Goal: Transaction & Acquisition: Purchase product/service

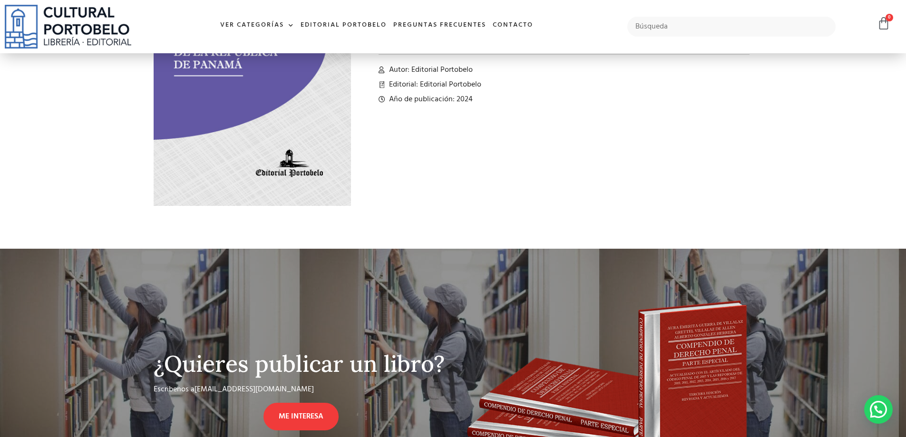
scroll to position [26, 0]
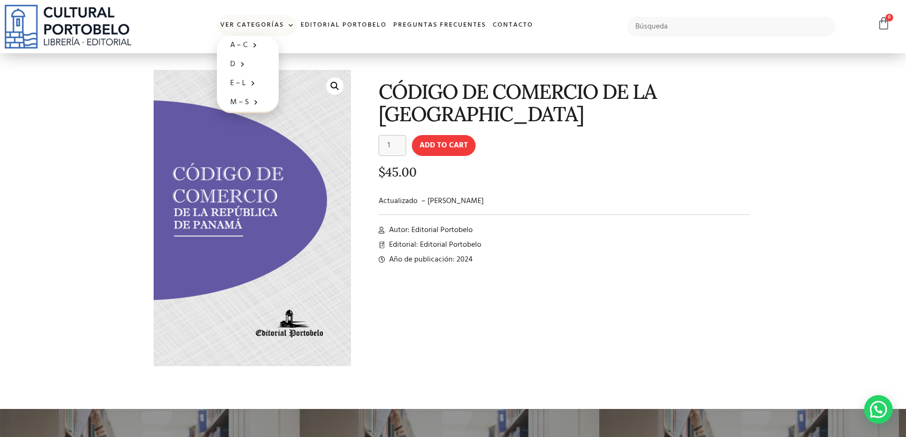
click at [110, 22] on img at bounding box center [68, 27] width 126 height 44
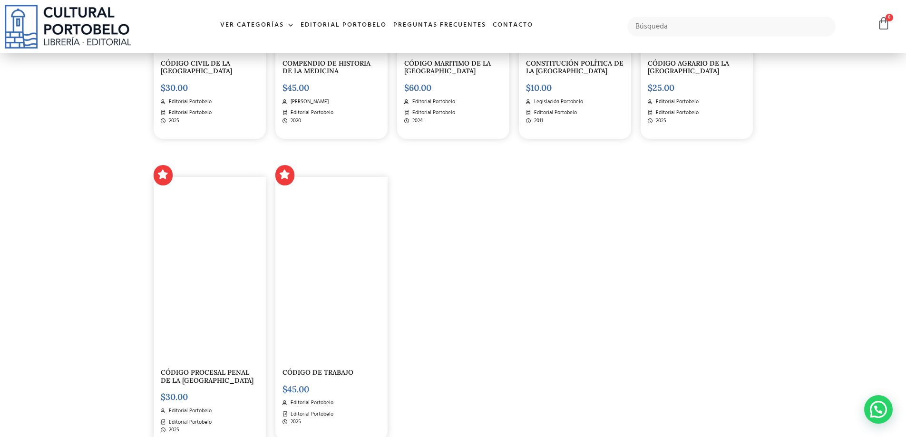
scroll to position [1569, 0]
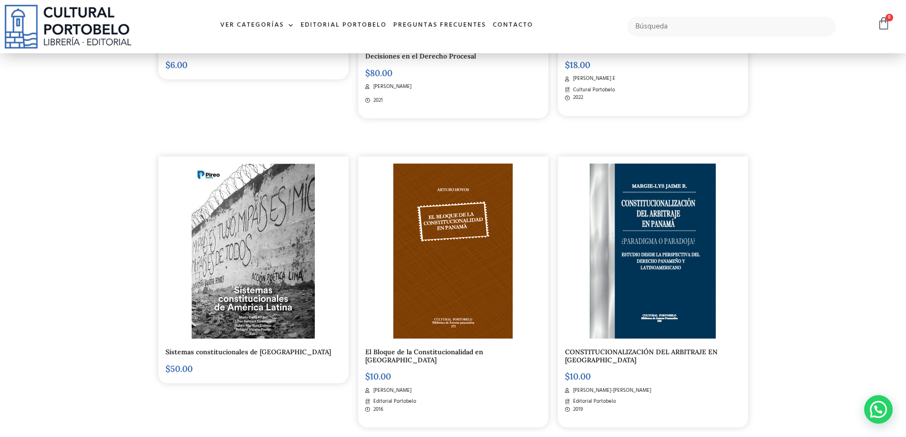
scroll to position [1426, 0]
